Goal: Check status: Check status

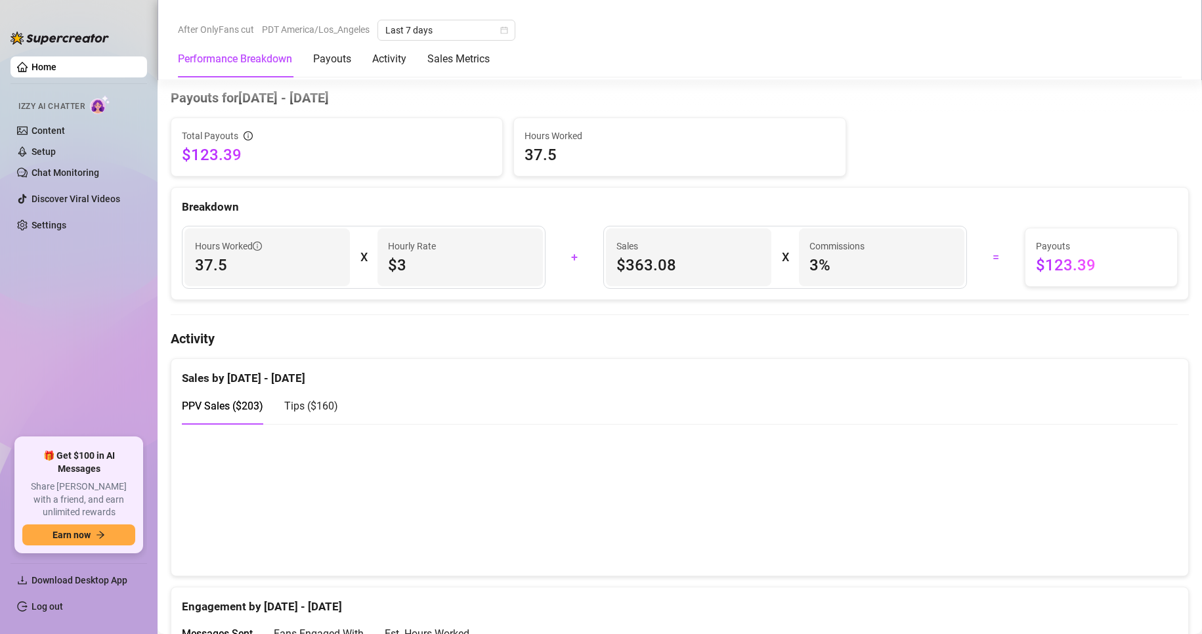
scroll to position [411, 0]
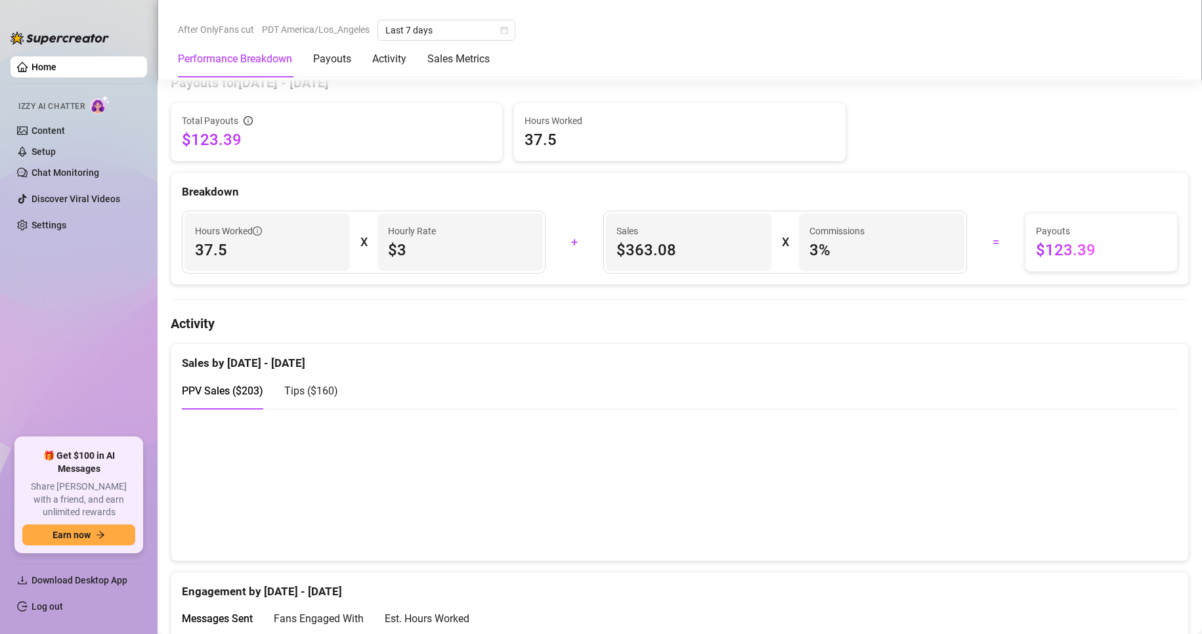
click at [312, 390] on span "Tips ( $160 )" at bounding box center [311, 391] width 54 height 12
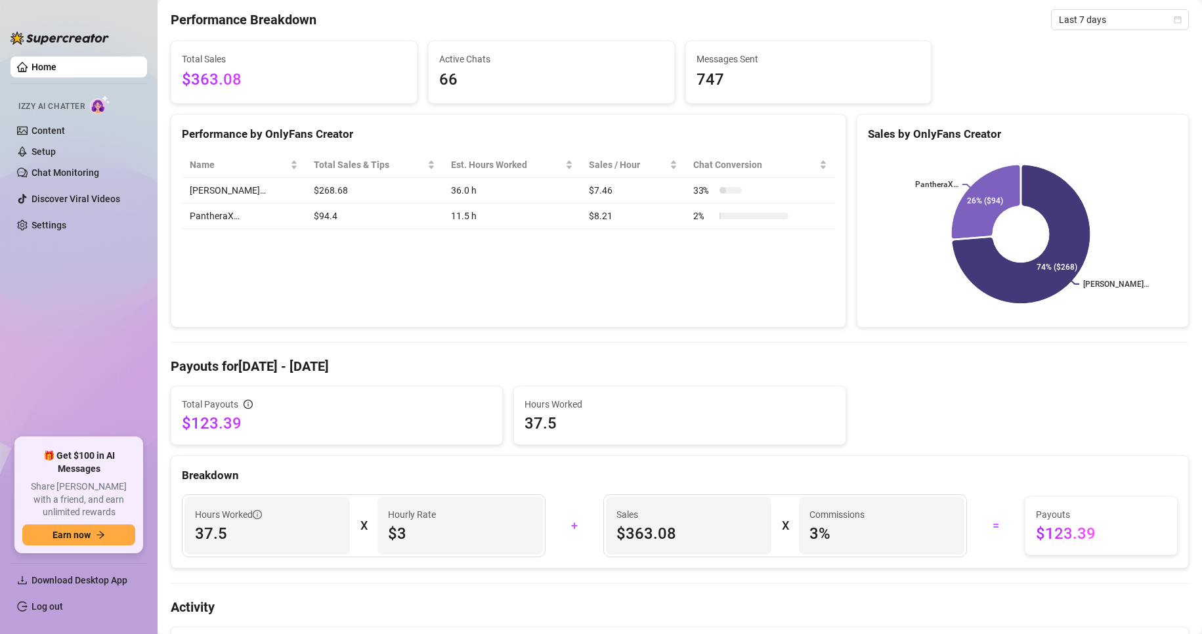
scroll to position [0, 0]
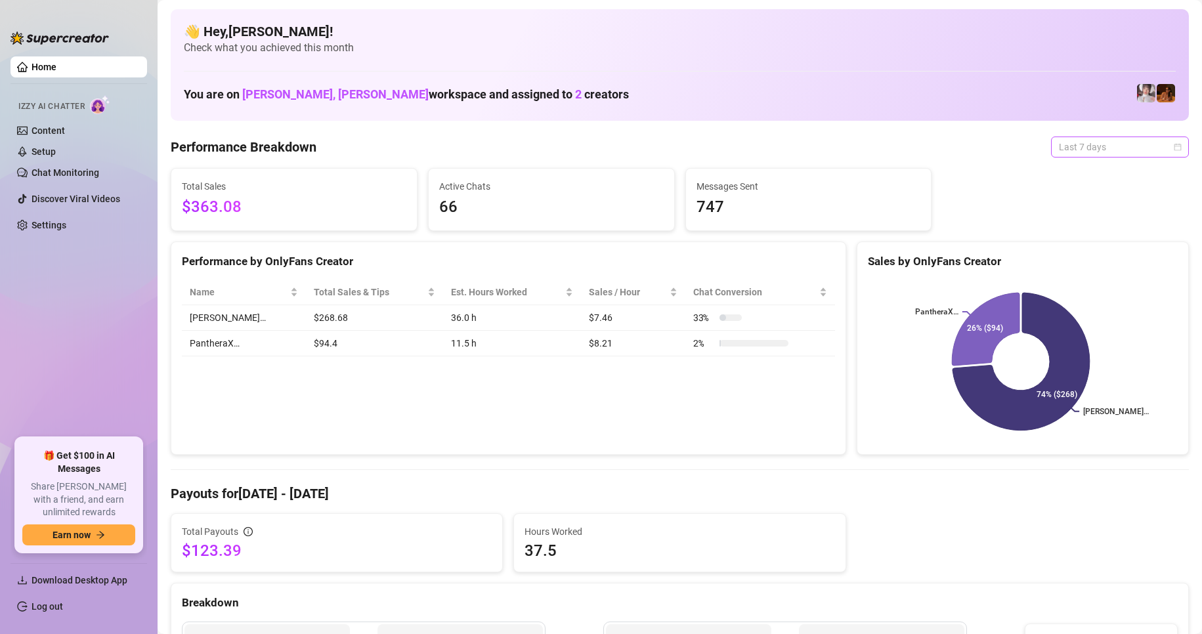
click at [1066, 152] on span "Last 7 days" at bounding box center [1120, 147] width 122 height 20
click at [1072, 259] on div "Custom date" at bounding box center [1108, 257] width 117 height 14
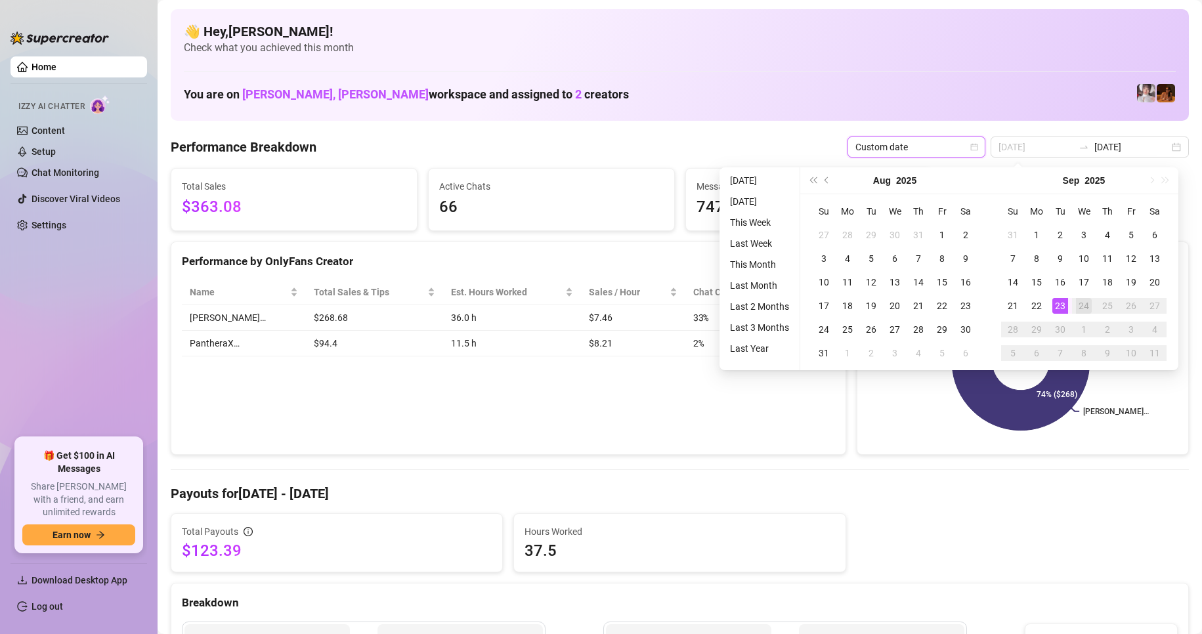
type input "[DATE]"
click at [1060, 305] on div "23" at bounding box center [1060, 306] width 16 height 16
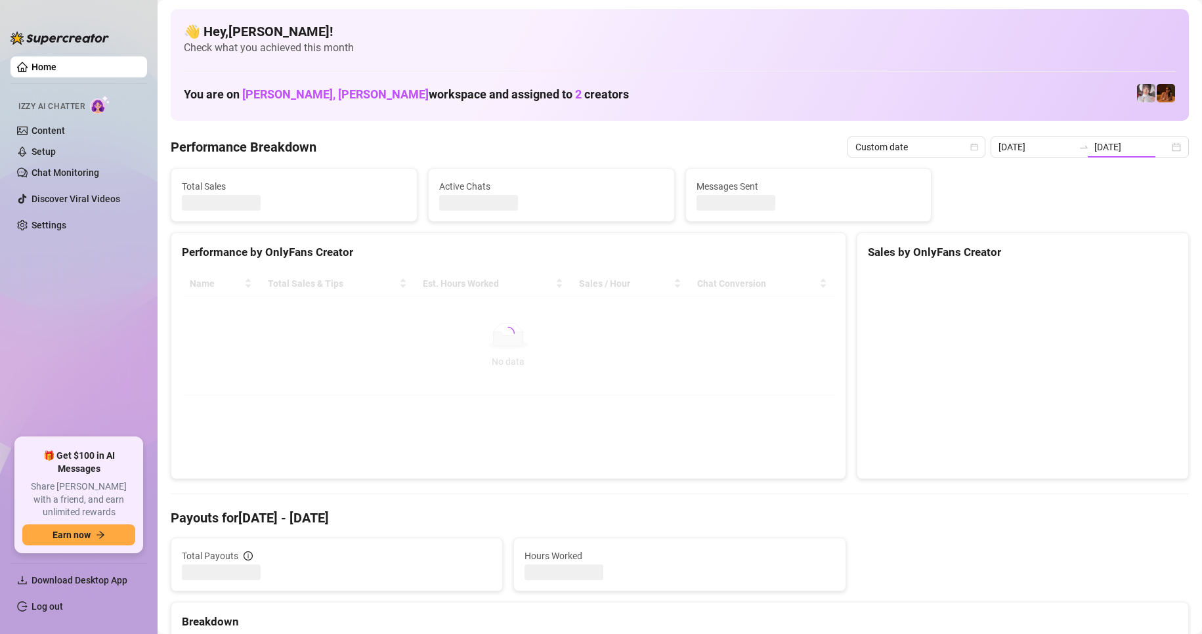
type input "[DATE]"
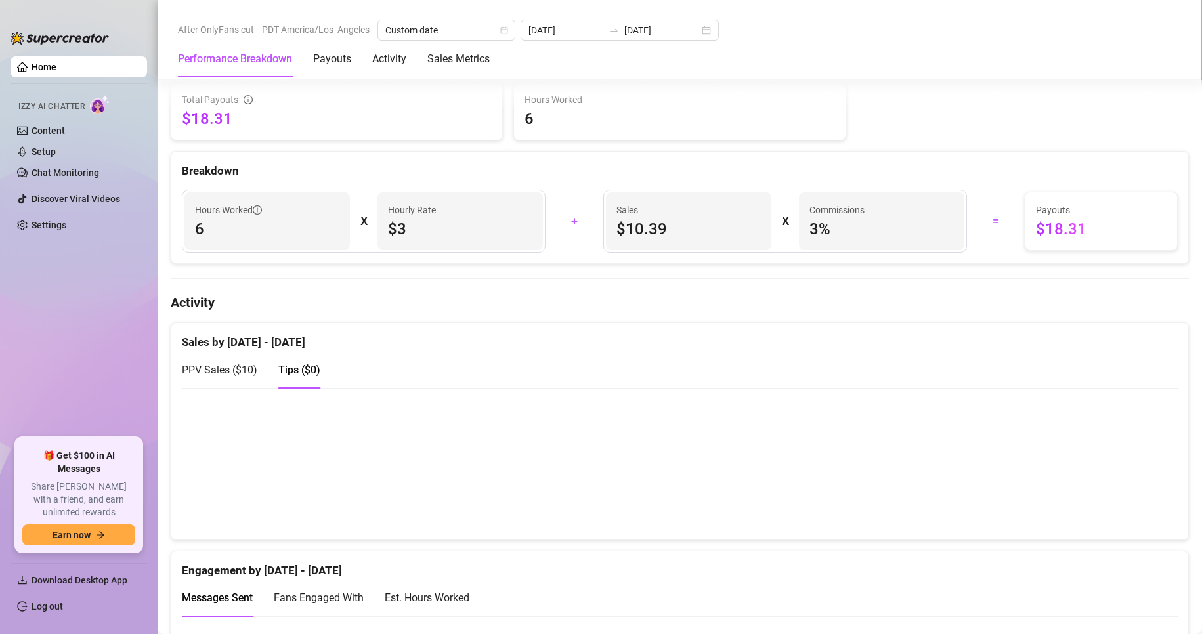
scroll to position [433, 0]
click at [311, 372] on span "Tips ( $0 )" at bounding box center [299, 369] width 42 height 12
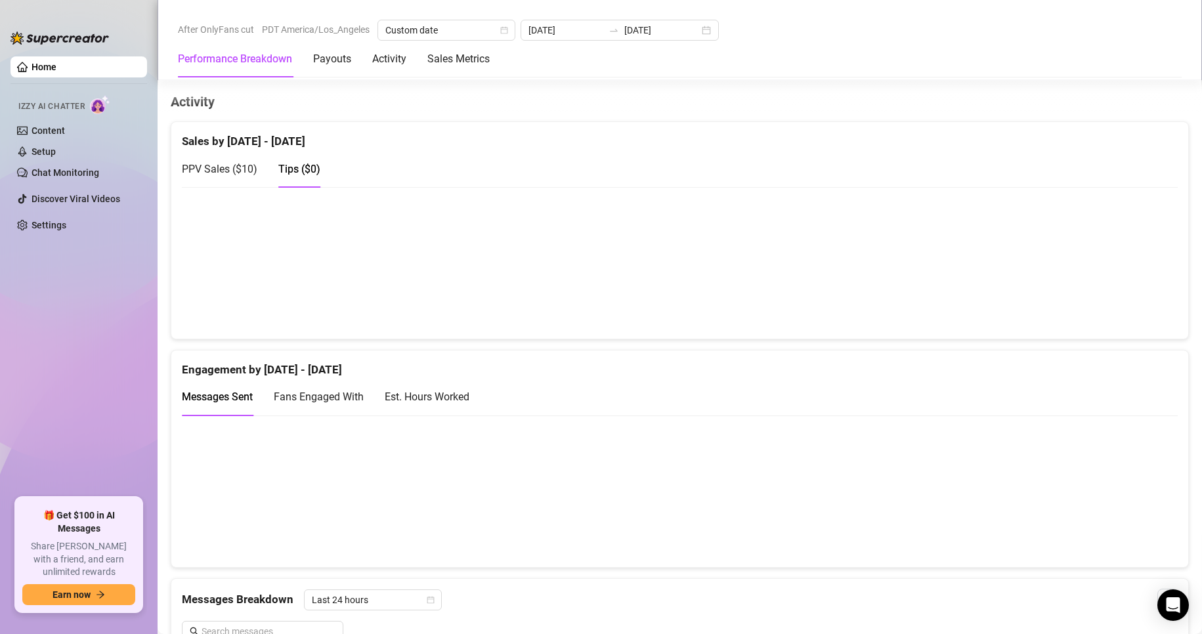
scroll to position [632, 0]
click at [340, 54] on div "Payouts" at bounding box center [332, 59] width 38 height 16
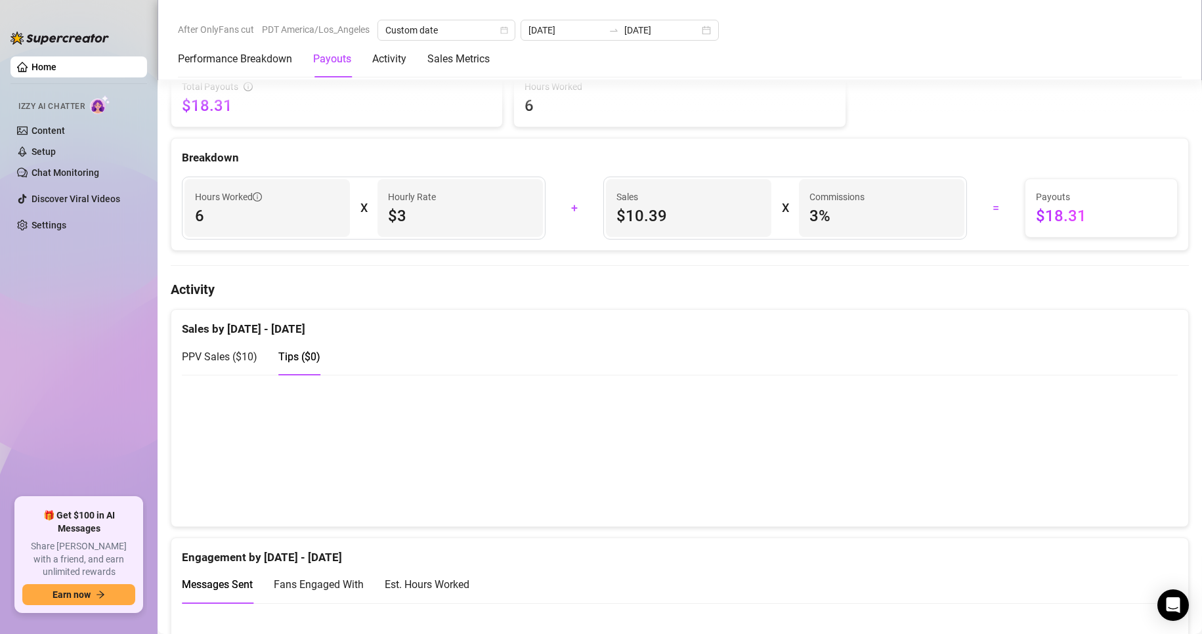
scroll to position [398, 0]
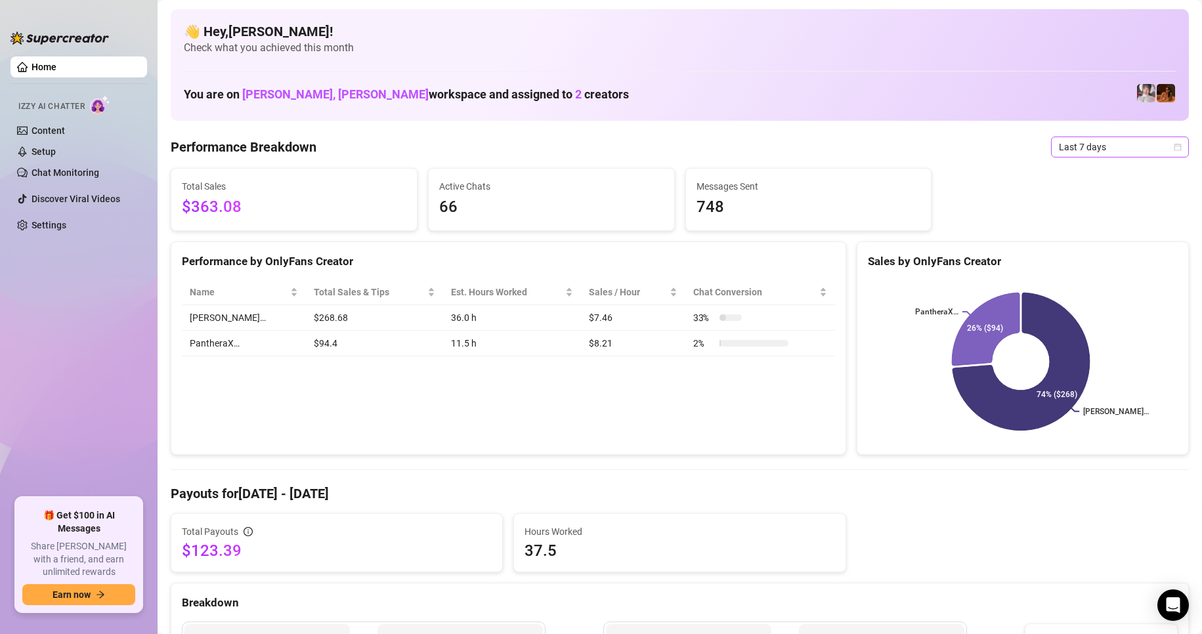
click at [1173, 148] on icon "calendar" at bounding box center [1177, 147] width 8 height 8
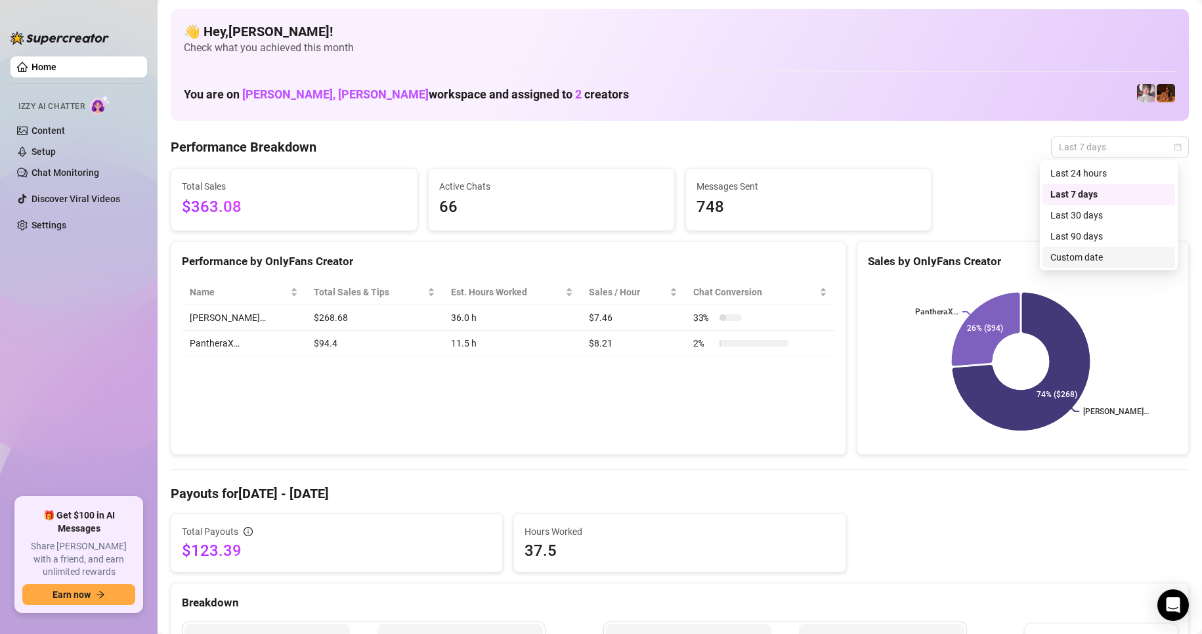
click at [1072, 255] on div "Custom date" at bounding box center [1108, 257] width 117 height 14
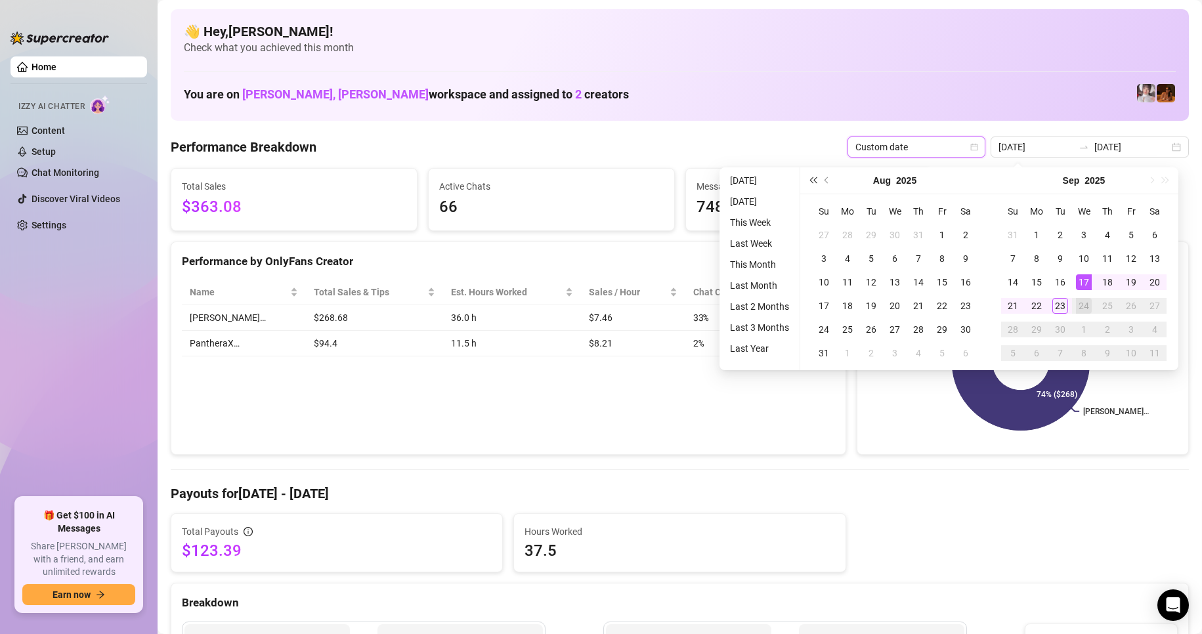
click at [814, 179] on span "Last year (Control + left)" at bounding box center [812, 180] width 7 height 7
click at [811, 179] on span "Last year (Control + left)" at bounding box center [812, 180] width 7 height 7
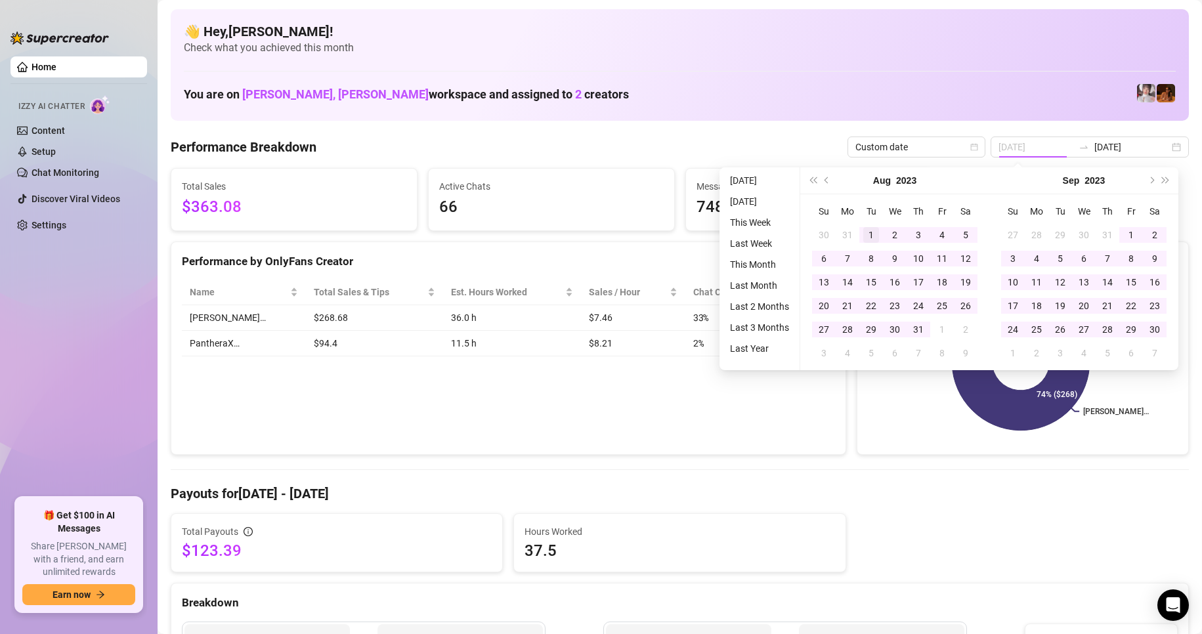
type input "2023-08-01"
click at [867, 234] on div "1" at bounding box center [871, 235] width 16 height 16
click at [1164, 180] on span "Next year (Control + right)" at bounding box center [1165, 180] width 7 height 7
type input "[DATE]"
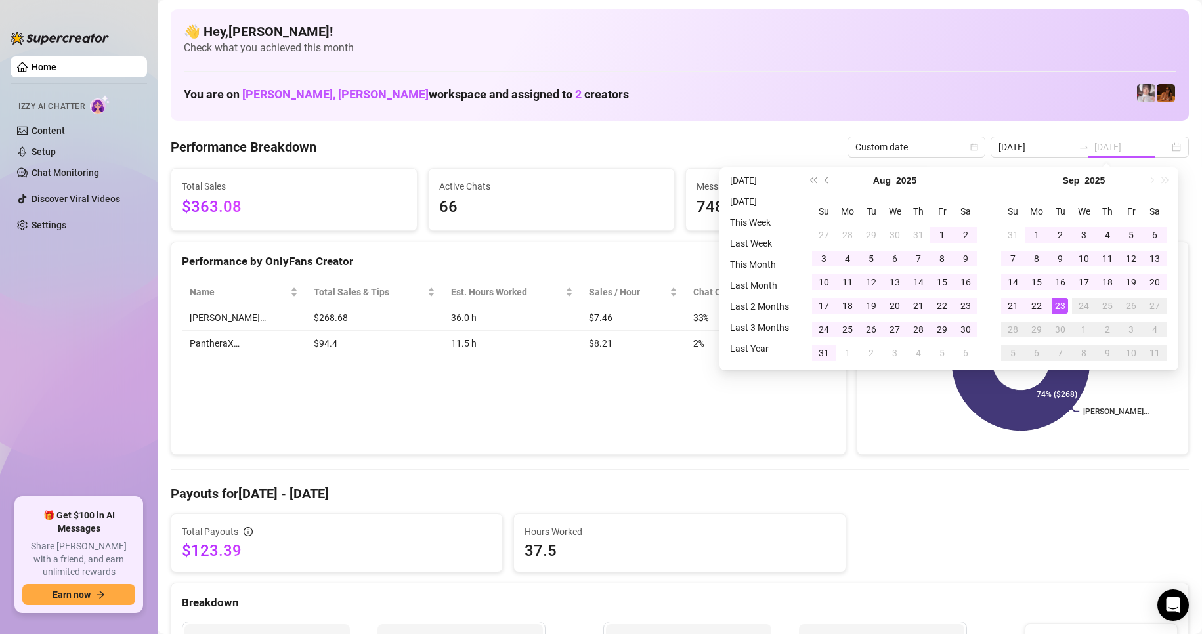
click at [1057, 301] on div "23" at bounding box center [1060, 306] width 16 height 16
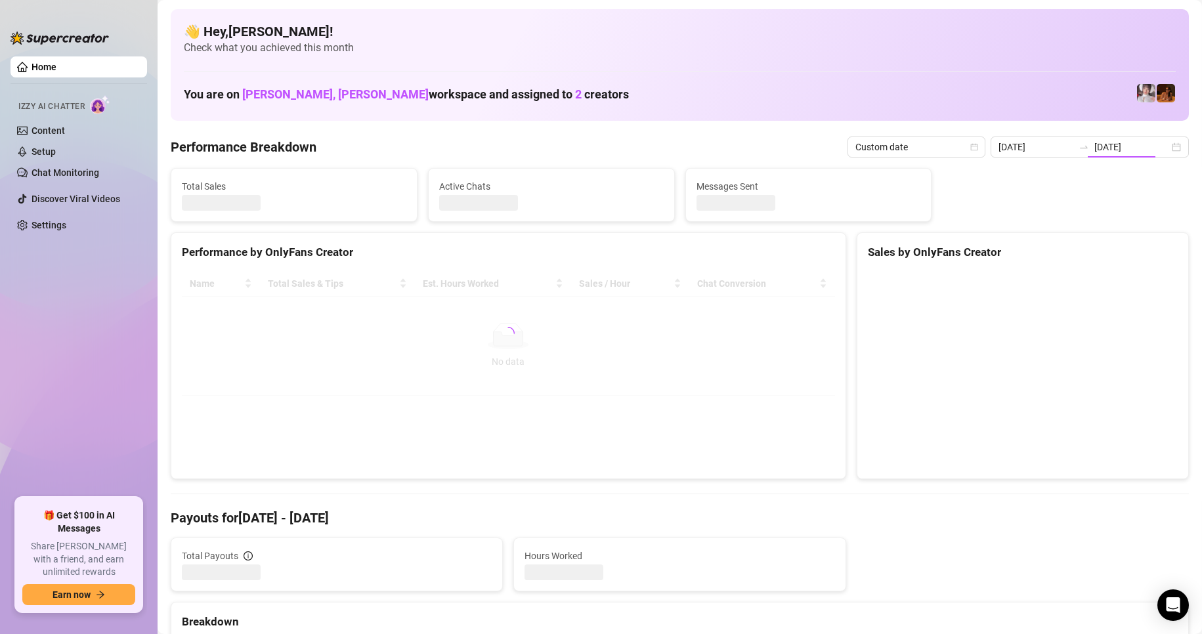
type input "2023-08-01"
type input "[DATE]"
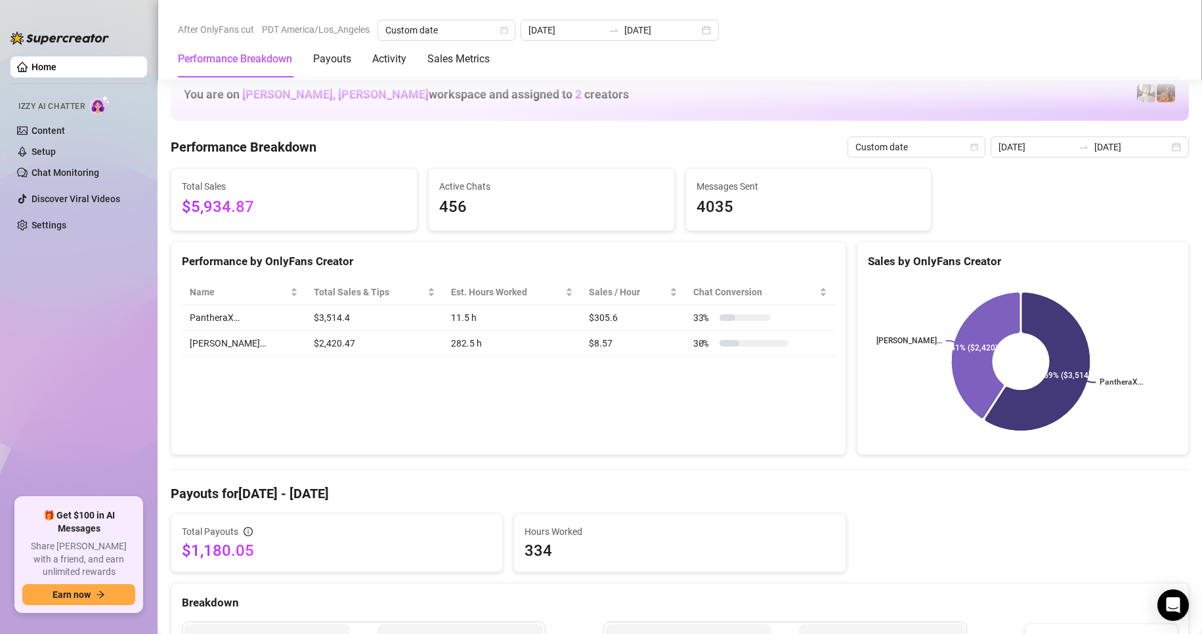
scroll to position [455, 0]
